Goal: Ask a question

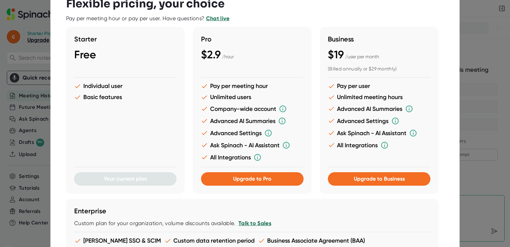
click at [508, 85] on div at bounding box center [255, 123] width 510 height 247
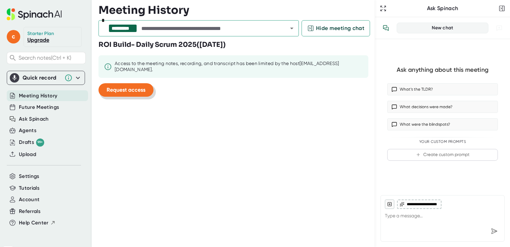
click at [137, 87] on span "Request access" at bounding box center [126, 90] width 39 height 6
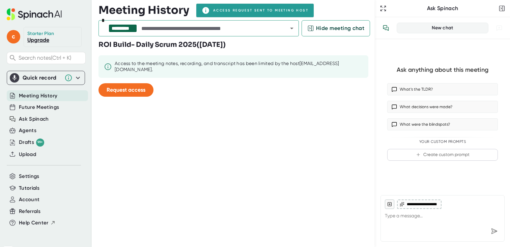
click at [49, 98] on span "Meeting History" at bounding box center [38, 96] width 38 height 8
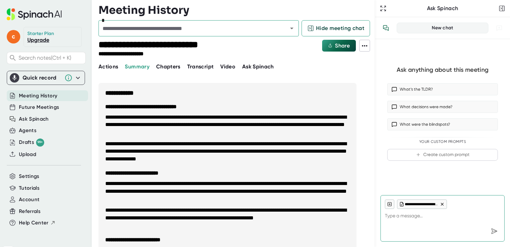
click at [204, 64] on span "Transcript" at bounding box center [200, 66] width 27 height 6
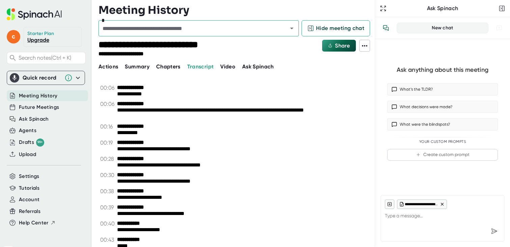
click at [142, 68] on span "Summary" at bounding box center [137, 66] width 24 height 6
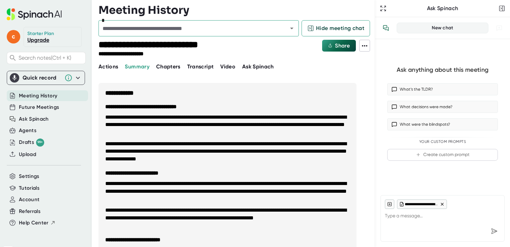
type textarea "x"
click at [439, 222] on textarea at bounding box center [442, 217] width 115 height 16
type textarea "w"
type textarea "x"
type textarea "wh"
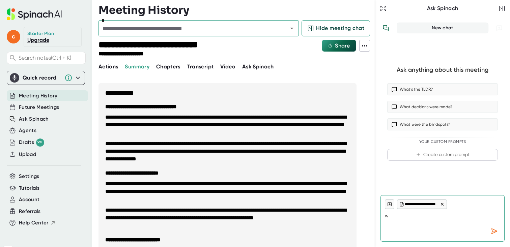
type textarea "x"
type textarea "wha"
type textarea "x"
type textarea "what"
type textarea "x"
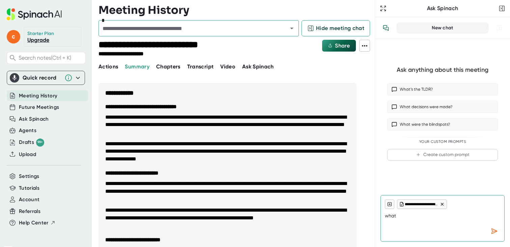
type textarea "what"
type textarea "x"
type textarea "what i"
type textarea "x"
type textarea "what is"
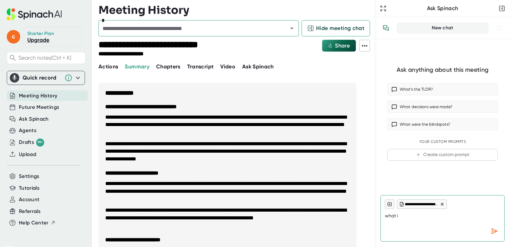
type textarea "x"
type textarea "what is"
type textarea "x"
type textarea "what is t"
type textarea "x"
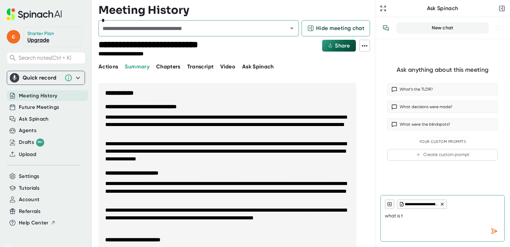
type textarea "what is th"
type textarea "x"
type textarea "what is the"
type textarea "x"
type textarea "what is the"
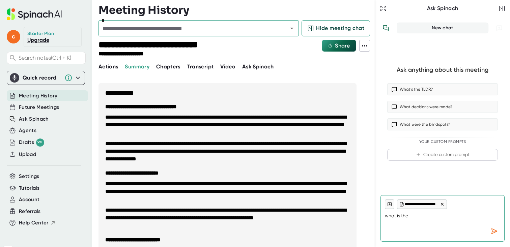
type textarea "x"
type textarea "what is the e"
type textarea "x"
type textarea "what is the ex"
type textarea "x"
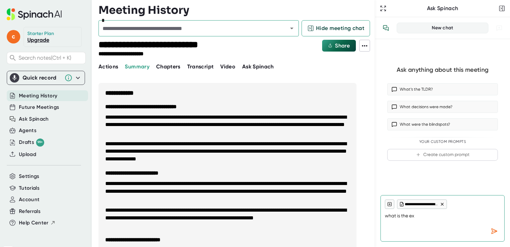
type textarea "what is the exa"
type textarea "x"
type textarea "what is the exac"
type textarea "x"
type textarea "what is the exact"
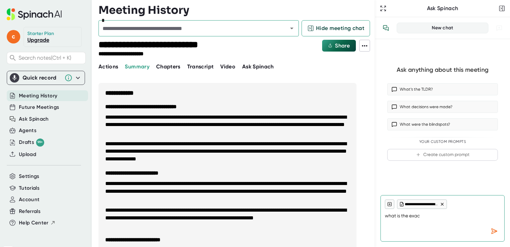
type textarea "x"
type textarea "what is the exact"
type textarea "x"
type textarea "what is the exact r"
type textarea "x"
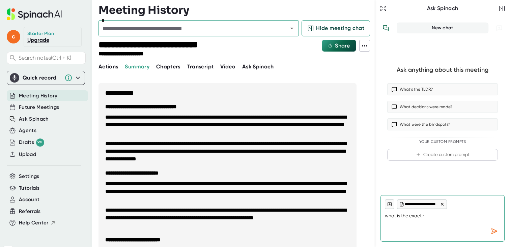
type textarea "what is the exact re"
type textarea "x"
type textarea "what is the exact req"
type textarea "x"
type textarea "what is the exact requ"
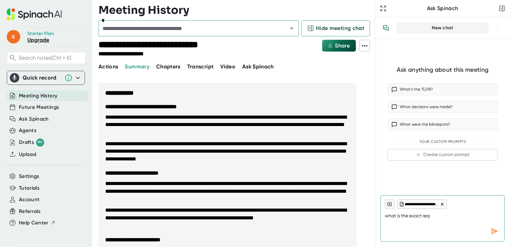
type textarea "x"
type textarea "what is the exact reque"
type textarea "x"
type textarea "what is the exact reques"
type textarea "x"
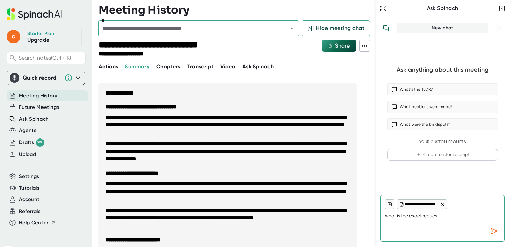
type textarea "what is the exact request"
type textarea "x"
type textarea "what is the exact request"
type textarea "x"
type textarea "what is the exact request f"
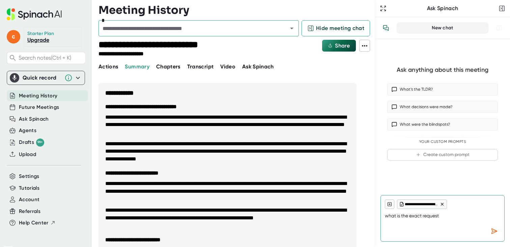
type textarea "x"
type textarea "what is the exact request fr"
type textarea "x"
type textarea "what is the exact request fro"
type textarea "x"
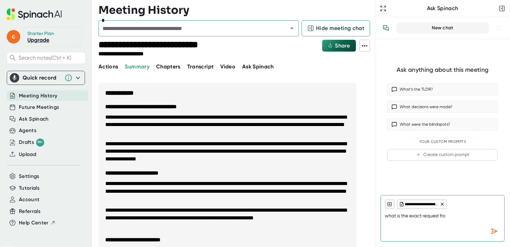
type textarea "what is the exact request from"
type textarea "x"
type textarea "what is the exact request from"
type textarea "x"
type textarea "what is the exact request from C"
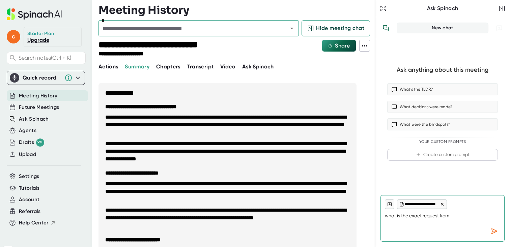
type textarea "x"
type textarea "what is the exact request from Ch"
type textarea "x"
type textarea "what is the exact request from Chr"
type textarea "x"
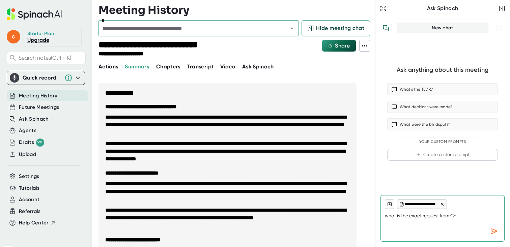
type textarea "what is the exact request from Chri"
type textarea "x"
type textarea "what is the exact request from Chris"
type textarea "x"
type textarea "what is the exact request from Chris"
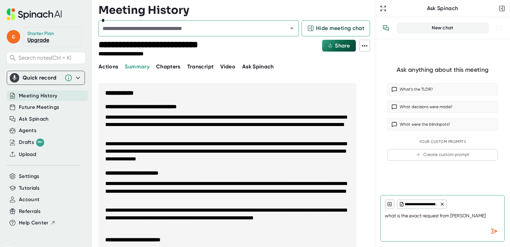
type textarea "x"
type textarea "what is the exact request from Chris D"
type textarea "x"
type textarea "what is the exact request from Chris D"
type textarea "x"
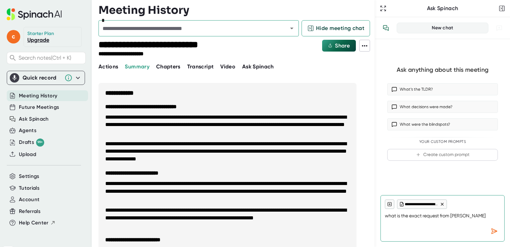
type textarea "what is the exact request from Chris D a"
type textarea "x"
type textarea "what is the exact request from Chris D ab"
type textarea "x"
type textarea "what is the exact request from Chris D abo"
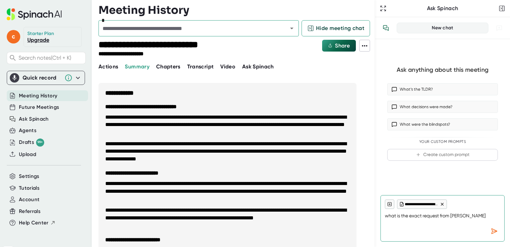
type textarea "x"
type textarea "what is the exact request from Chris D abou"
type textarea "x"
type textarea "what is the exact request from Chris D about"
type textarea "x"
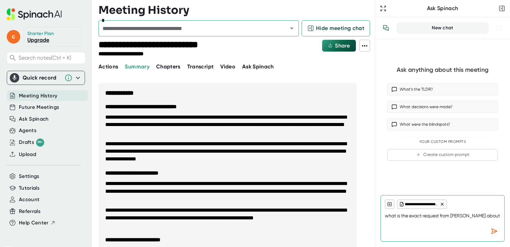
type textarea "what is the exact request from Chris D about"
type textarea "x"
type textarea "what is the exact request from Chris D about t"
type textarea "x"
type textarea "what is the exact request from Chris D about th"
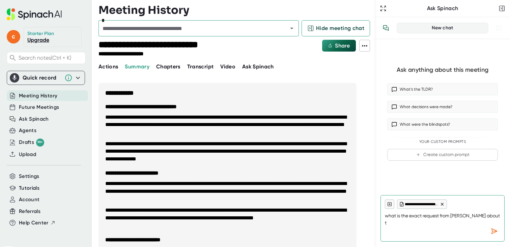
type textarea "x"
type textarea "what is the exact request from Chris D about the"
type textarea "x"
type textarea "what is the exact request from Chris D about the"
type textarea "x"
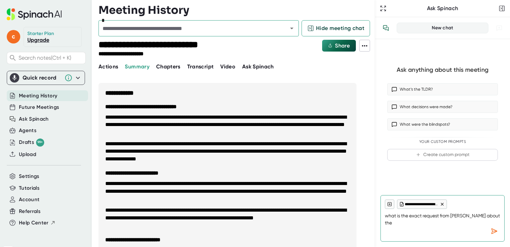
type textarea "what is the exact request from Chris D about the R"
type textarea "x"
type textarea "what is the exact request from Chris D about the RC"
type textarea "x"
type textarea "what is the exact request from Chris D about the RC"
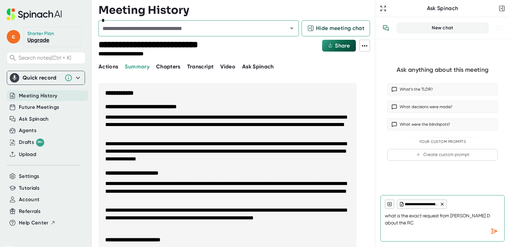
type textarea "x"
type textarea "what is the exact request from Chris D about the RC e"
type textarea "x"
type textarea "what is the exact request from Chris D about the RC en"
type textarea "x"
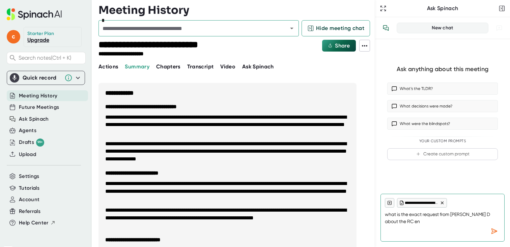
type textarea "what is the exact request from Chris D about the RC env"
type textarea "x"
type textarea "what is the exact request from Chris D about the RC envi"
type textarea "x"
type textarea "what is the exact request from Chris D about the RC envir"
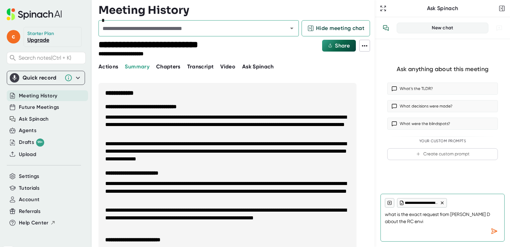
type textarea "x"
type textarea "what is the exact request from Chris D about the RC enviro"
type textarea "x"
type textarea "what is the exact request from Chris D about the RC environ"
type textarea "x"
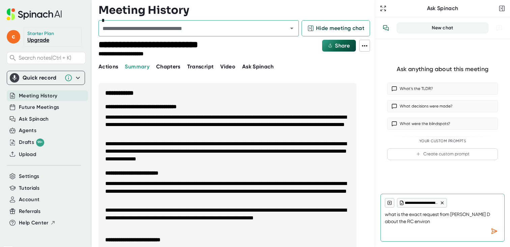
type textarea "what is the exact request from Chris D about the RC environm"
type textarea "x"
type textarea "what is the exact request from Chris D about the RC environme"
type textarea "x"
type textarea "what is the exact request from Chris D about the RC environmen"
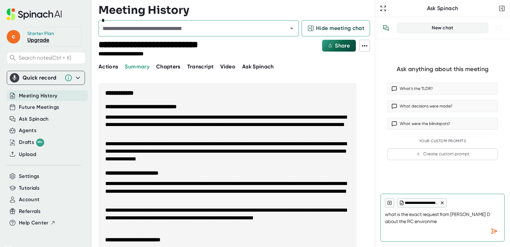
type textarea "x"
type textarea "what is the exact request from Chris D about the RC environment"
type textarea "x"
type textarea "what is the exact request from Chris D about the RC environment."
type textarea "x"
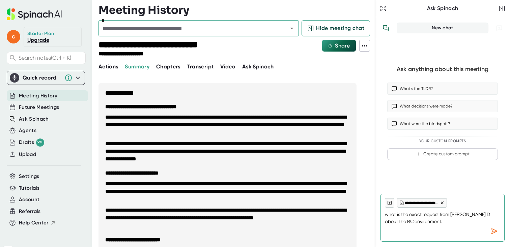
type textarea "what is the exact request from Chris D about the RC environment."
type textarea "x"
click at [495, 236] on div "Send message" at bounding box center [494, 231] width 12 height 12
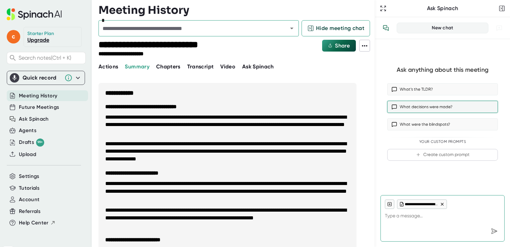
click at [441, 107] on button "What decisions were made?" at bounding box center [442, 107] width 111 height 12
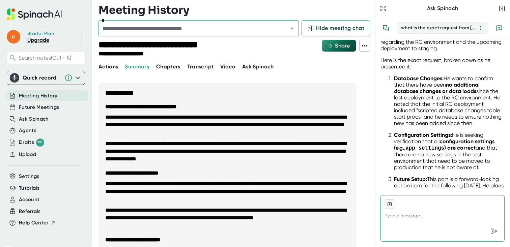
scroll to position [118, 0]
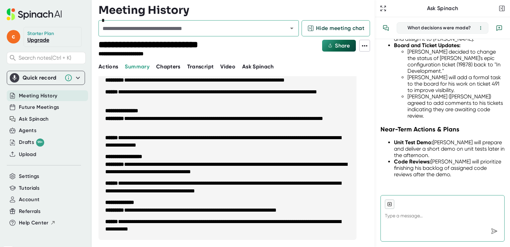
scroll to position [395, 0]
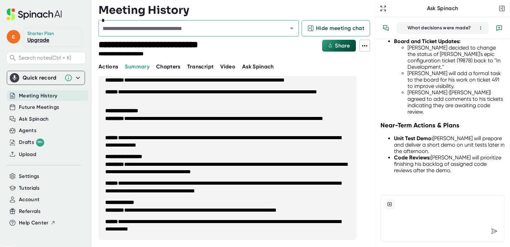
type textarea "x"
